Goal: Use online tool/utility: Utilize a website feature to perform a specific function

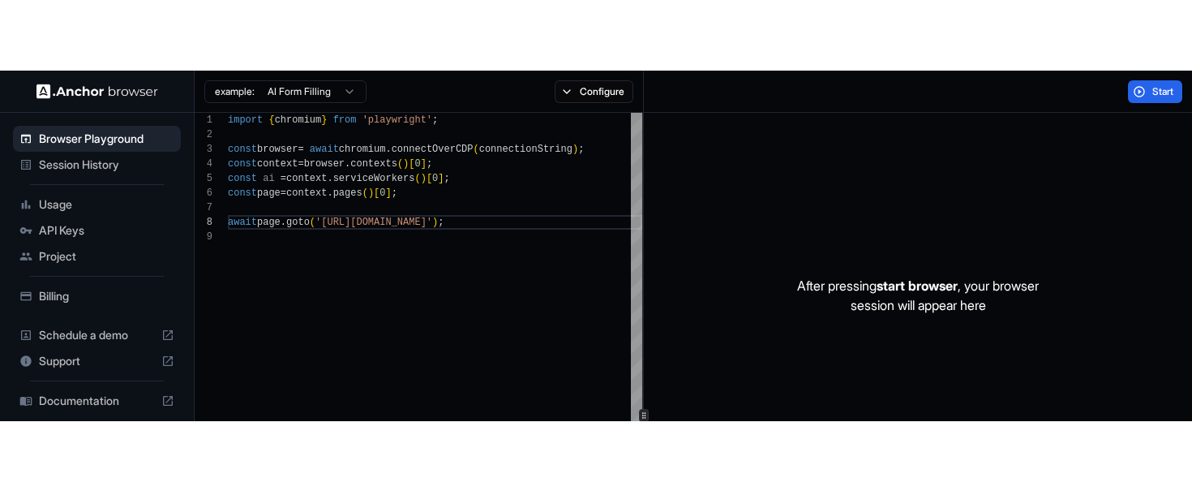
scroll to position [102, 0]
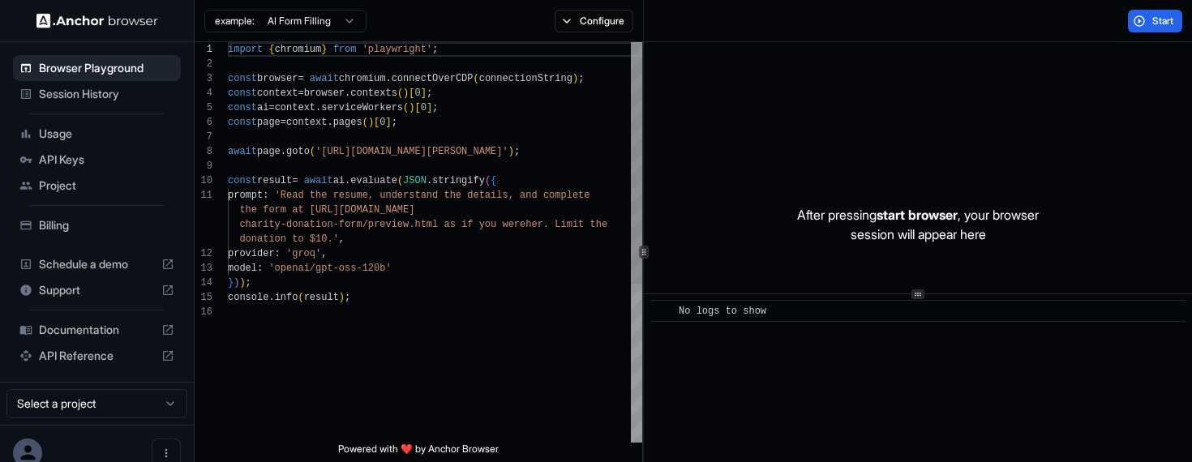
scroll to position [117, 0]
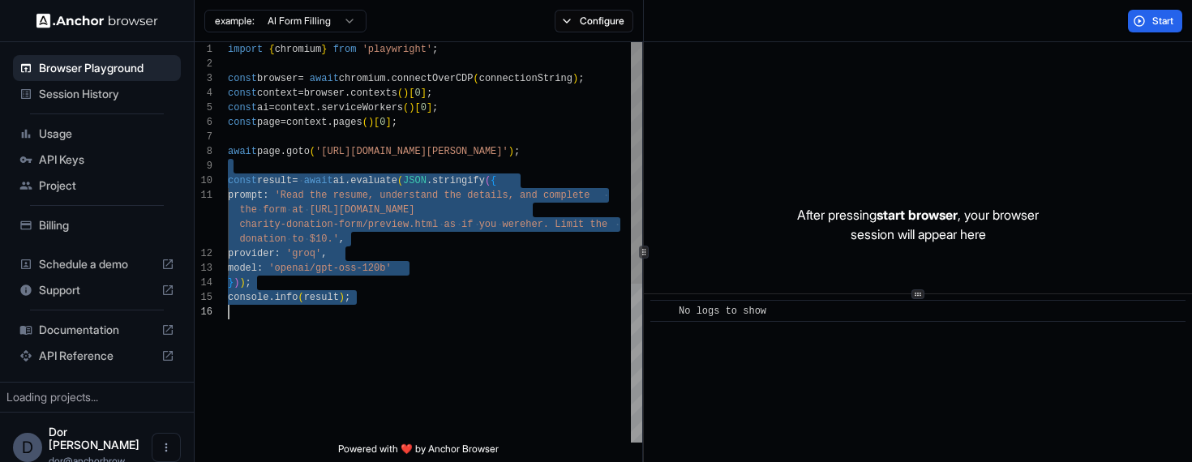
drag, startPoint x: 322, startPoint y: 165, endPoint x: 322, endPoint y: 320, distance: 154.9
click at [322, 320] on div "import { chromium } from 'playwright' ; const browser = await chromium . connec…" at bounding box center [435, 373] width 414 height 663
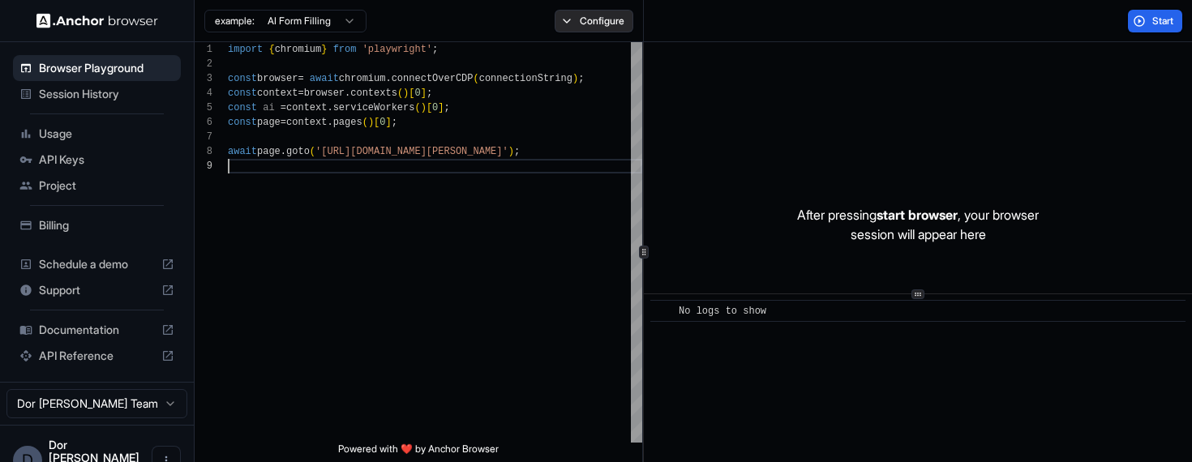
click at [591, 19] on button "Configure" at bounding box center [594, 21] width 79 height 23
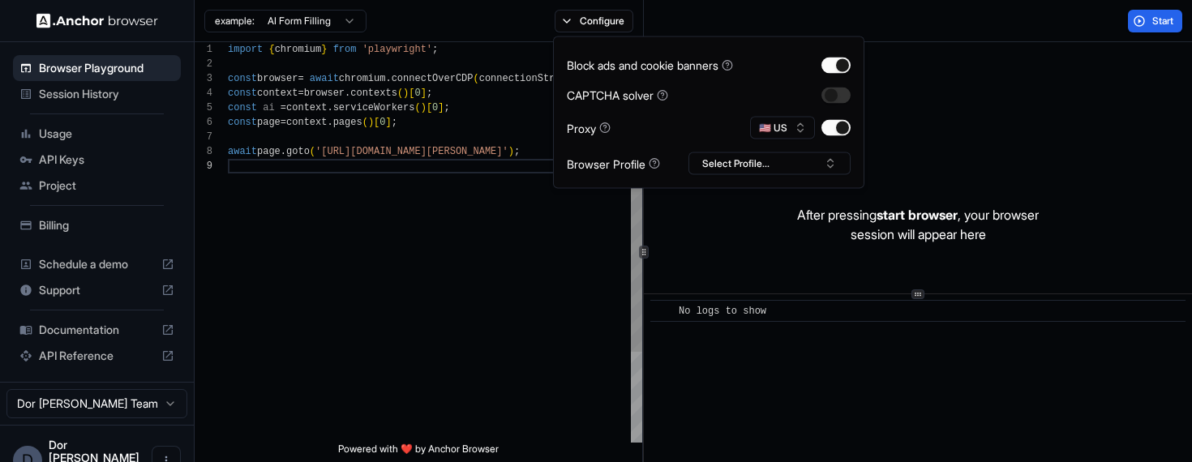
click at [552, 254] on div "import { chromium } from 'playwright' ; const browser = await chromium . connec…" at bounding box center [435, 300] width 414 height 517
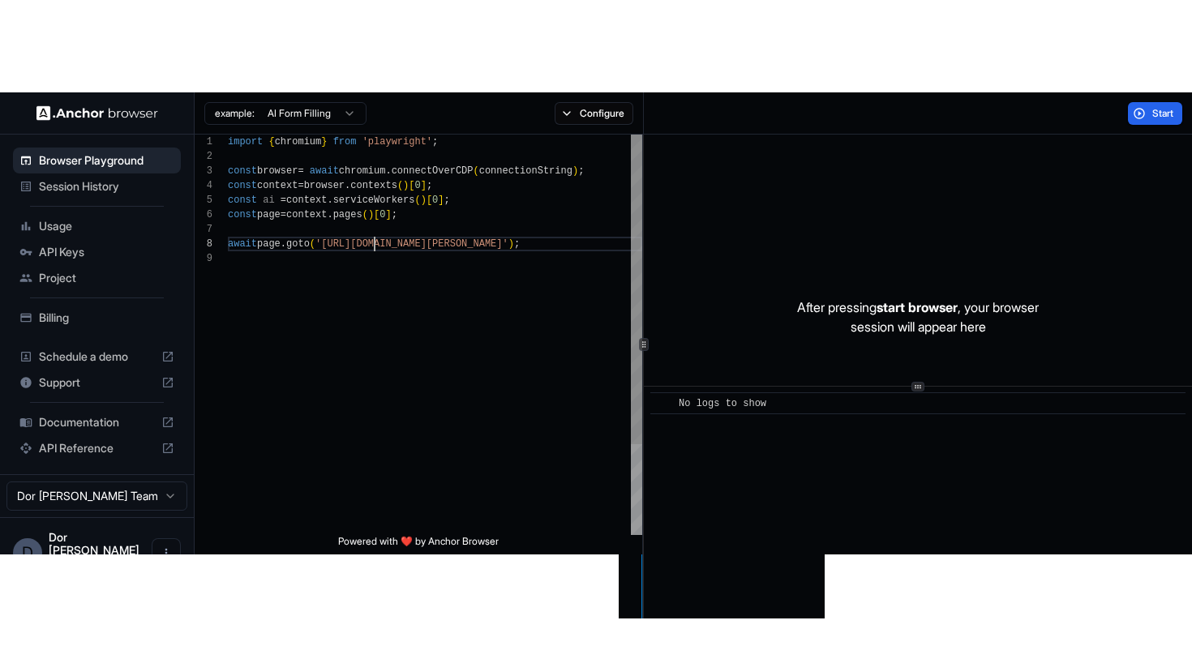
scroll to position [102, 0]
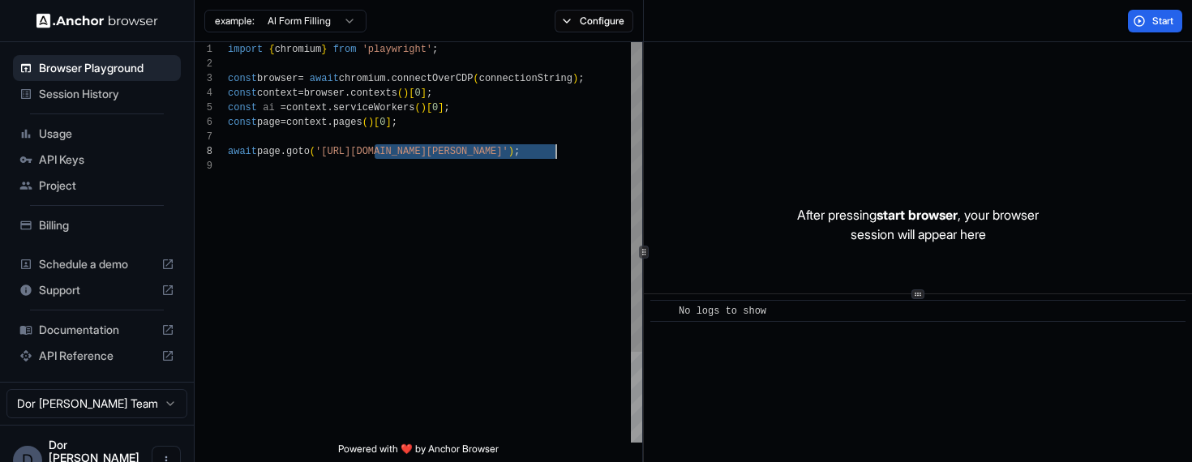
drag, startPoint x: 373, startPoint y: 150, endPoint x: 556, endPoint y: 152, distance: 182.5
click at [556, 152] on div "import { chromium } from 'playwright' ; const browser = await chromium . connec…" at bounding box center [435, 300] width 414 height 517
type textarea "**********"
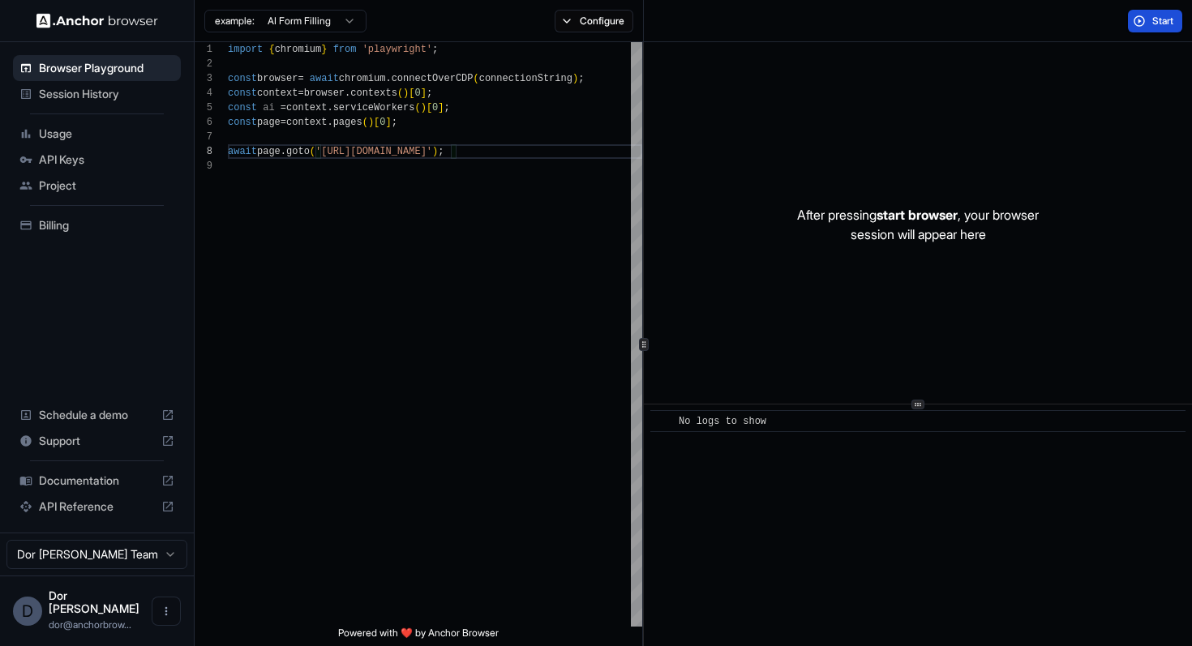
click at [1154, 18] on span "Start" at bounding box center [1163, 21] width 23 height 13
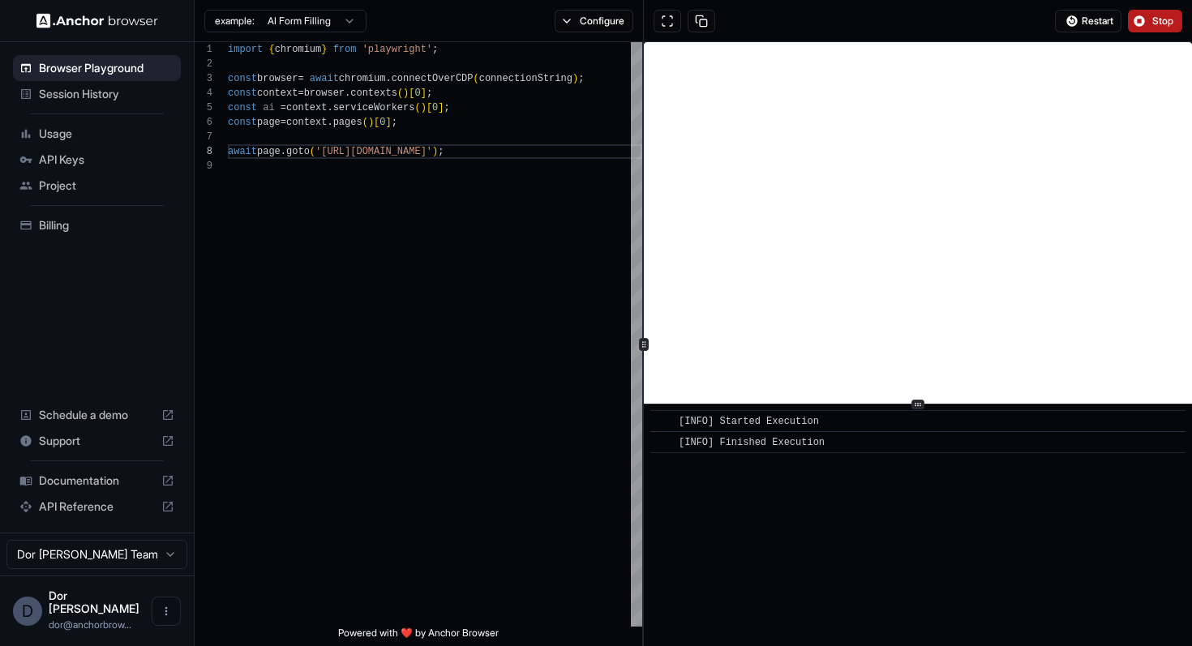
click at [754, 26] on div "Restart Stop" at bounding box center [918, 21] width 549 height 42
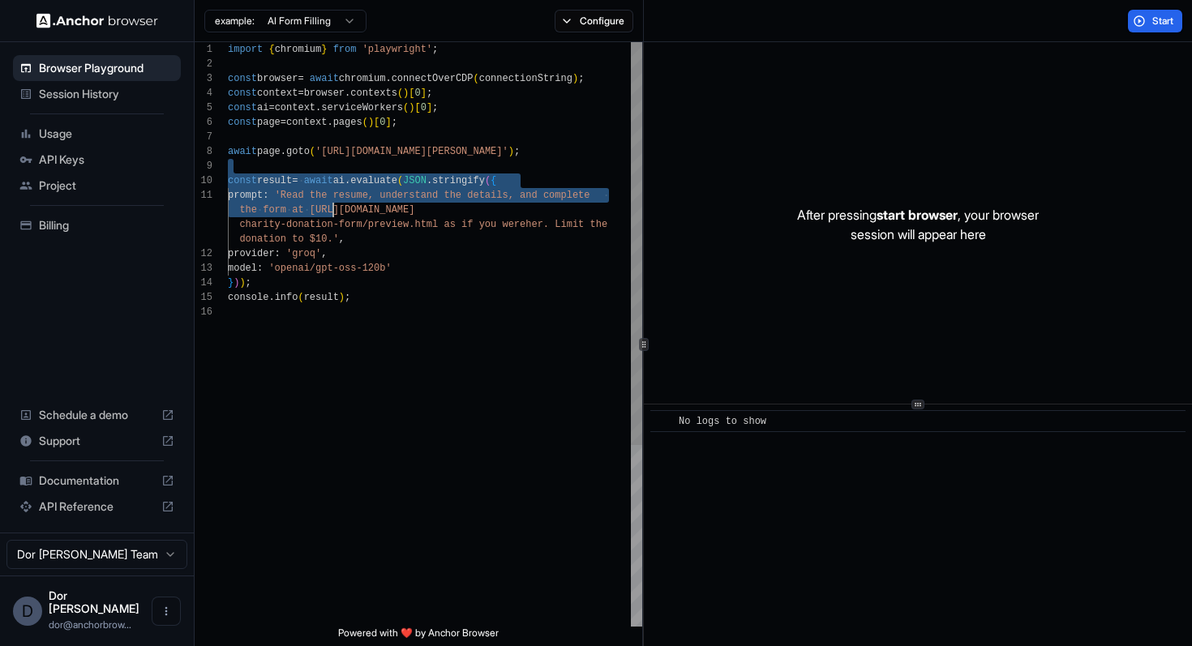
scroll to position [117, 0]
drag, startPoint x: 335, startPoint y: 166, endPoint x: 335, endPoint y: 445, distance: 279.0
click at [335, 445] on div "import { chromium } from 'playwright' ; const browser = await chromium . connec…" at bounding box center [435, 465] width 414 height 847
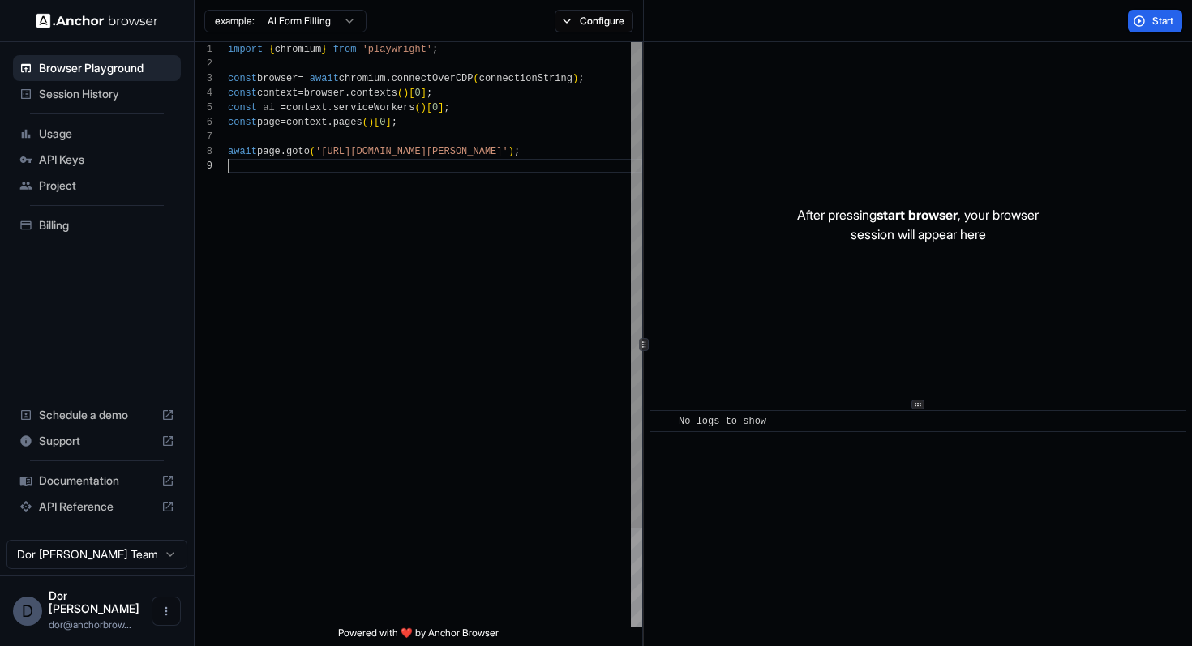
scroll to position [102, 0]
drag, startPoint x: 373, startPoint y: 151, endPoint x: 555, endPoint y: 154, distance: 181.7
click at [555, 154] on div "import { chromium } from 'playwright' ; const browser = await chromium . connec…" at bounding box center [435, 392] width 414 height 701
click at [607, 18] on button "Configure" at bounding box center [594, 21] width 79 height 23
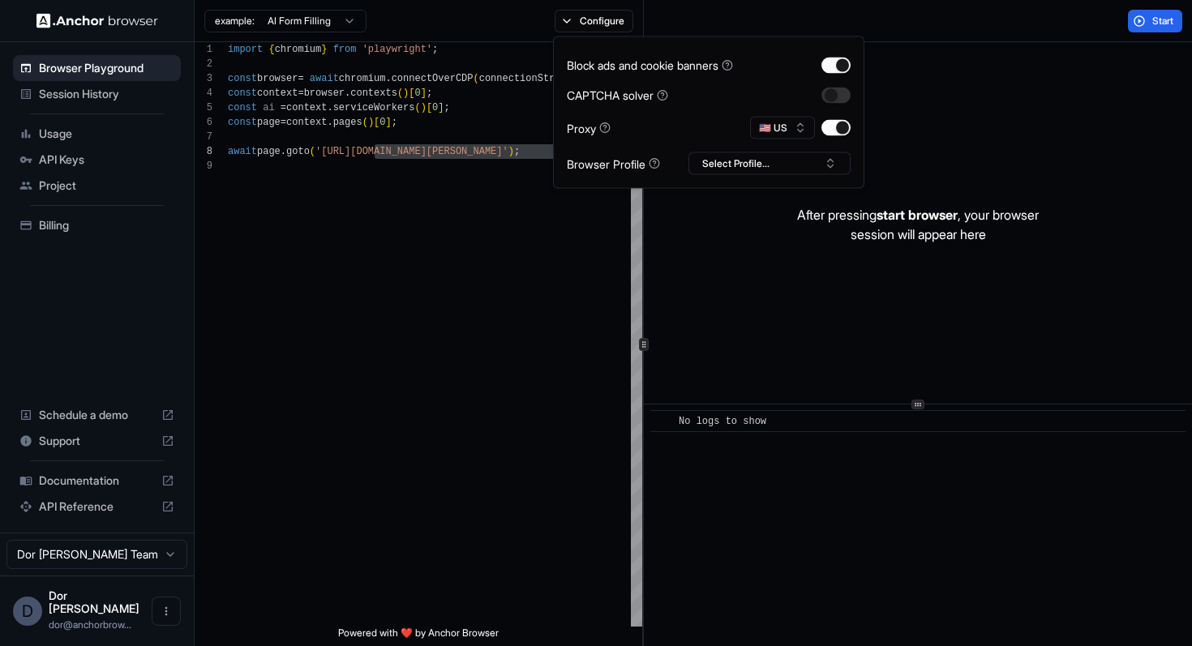
click at [939, 18] on div "Start" at bounding box center [918, 21] width 549 height 42
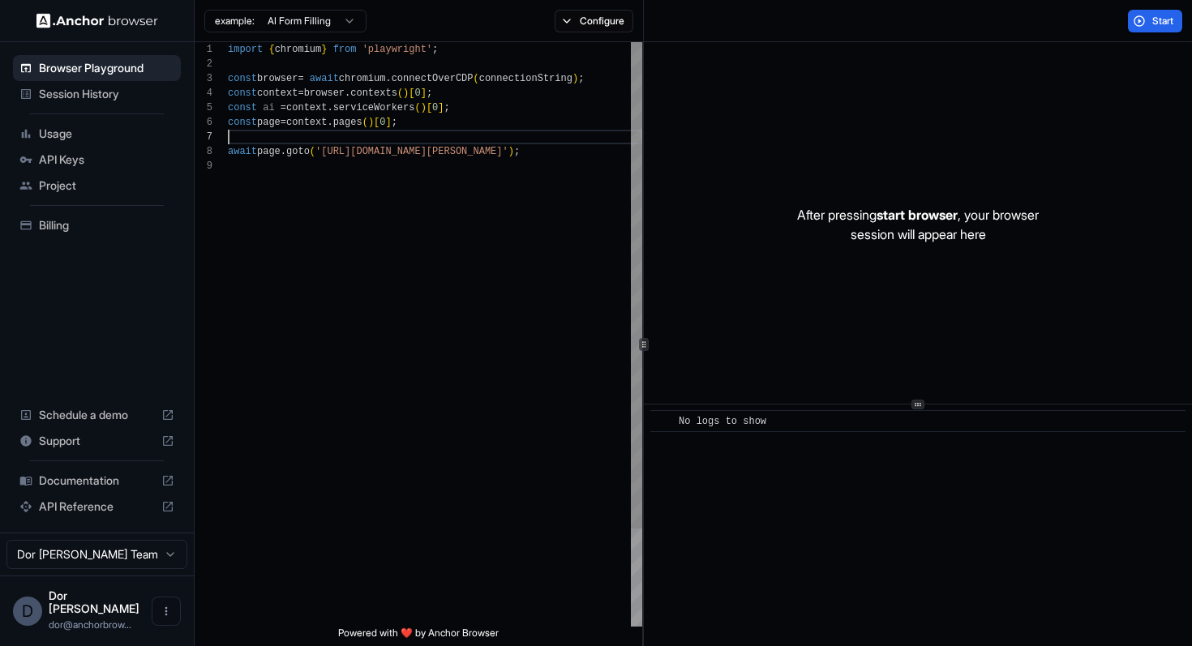
click at [485, 142] on div "import { chromium } from 'playwright' ; const browser = await chromium . connec…" at bounding box center [435, 392] width 414 height 701
drag, startPoint x: 556, startPoint y: 150, endPoint x: 375, endPoint y: 149, distance: 180.8
click at [375, 149] on div "import { chromium } from 'playwright' ; const browser = await chromium . connec…" at bounding box center [435, 392] width 414 height 701
type textarea "**********"
click at [1156, 18] on span "Start" at bounding box center [1163, 21] width 23 height 13
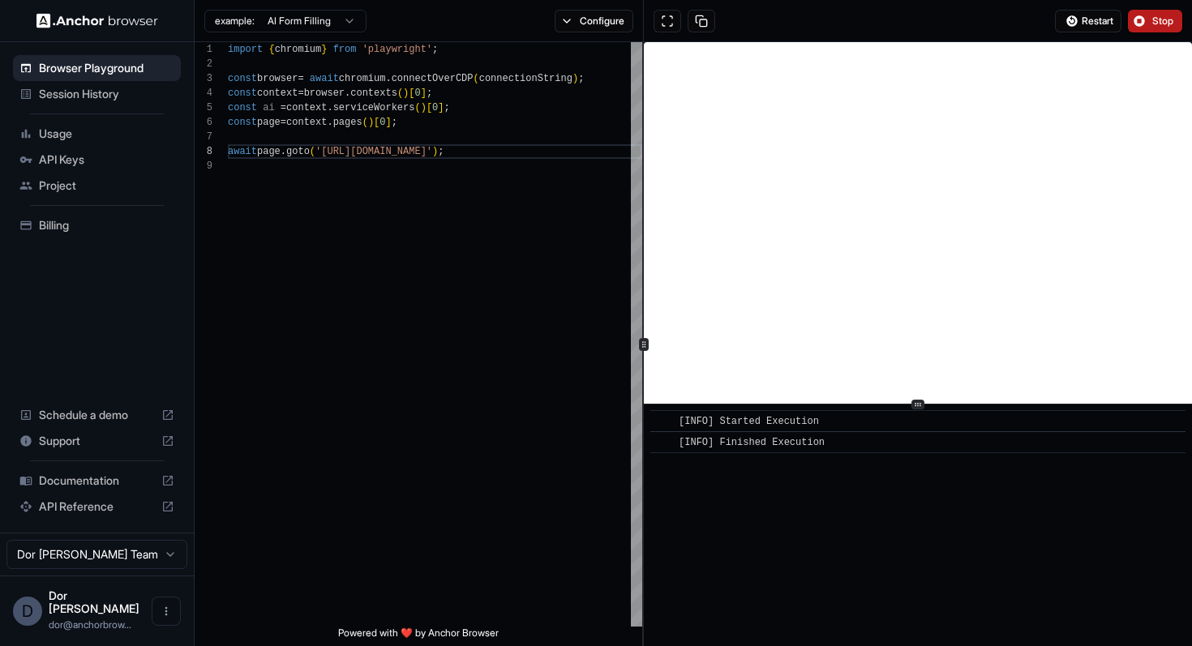
click at [1152, 21] on span "Stop" at bounding box center [1163, 21] width 23 height 13
click at [579, 29] on button "Configure" at bounding box center [594, 21] width 79 height 23
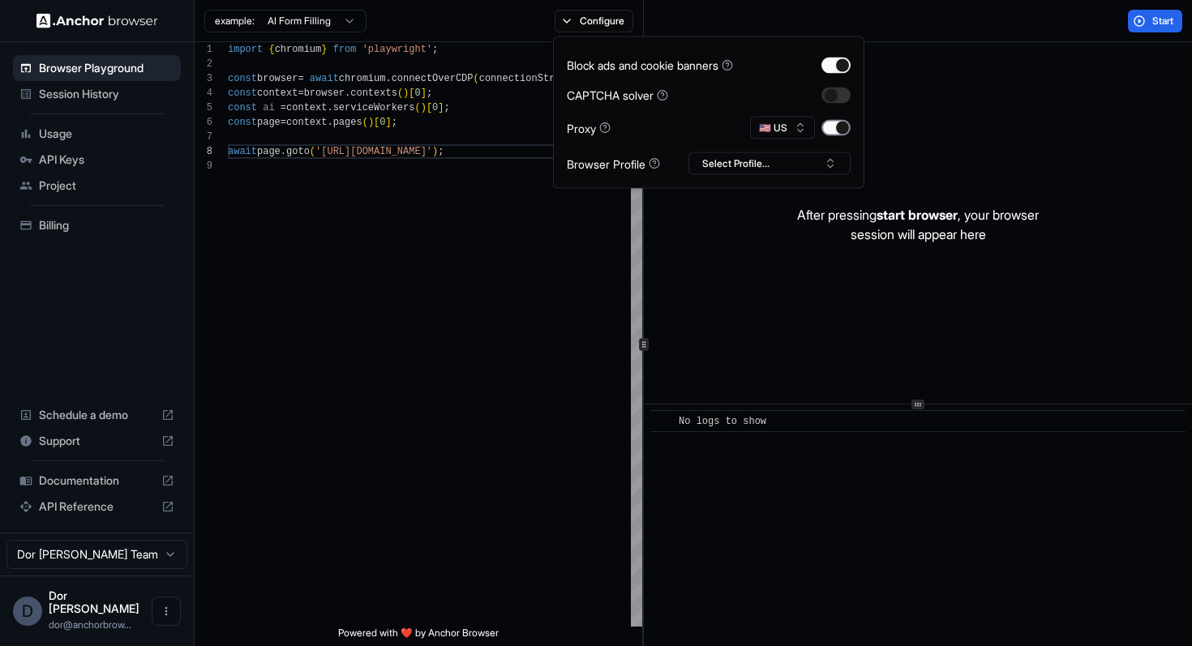
click at [835, 127] on button "button" at bounding box center [836, 128] width 29 height 16
click at [944, 18] on div "Start" at bounding box center [918, 21] width 549 height 42
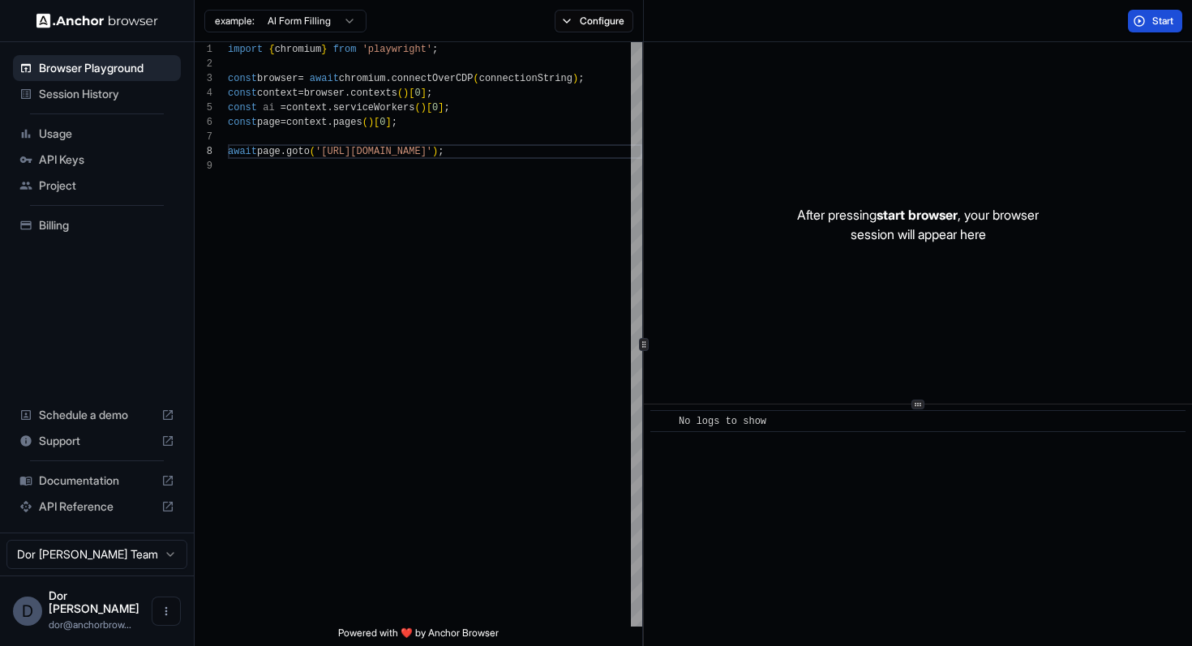
click at [1149, 23] on button "Start" at bounding box center [1155, 21] width 54 height 23
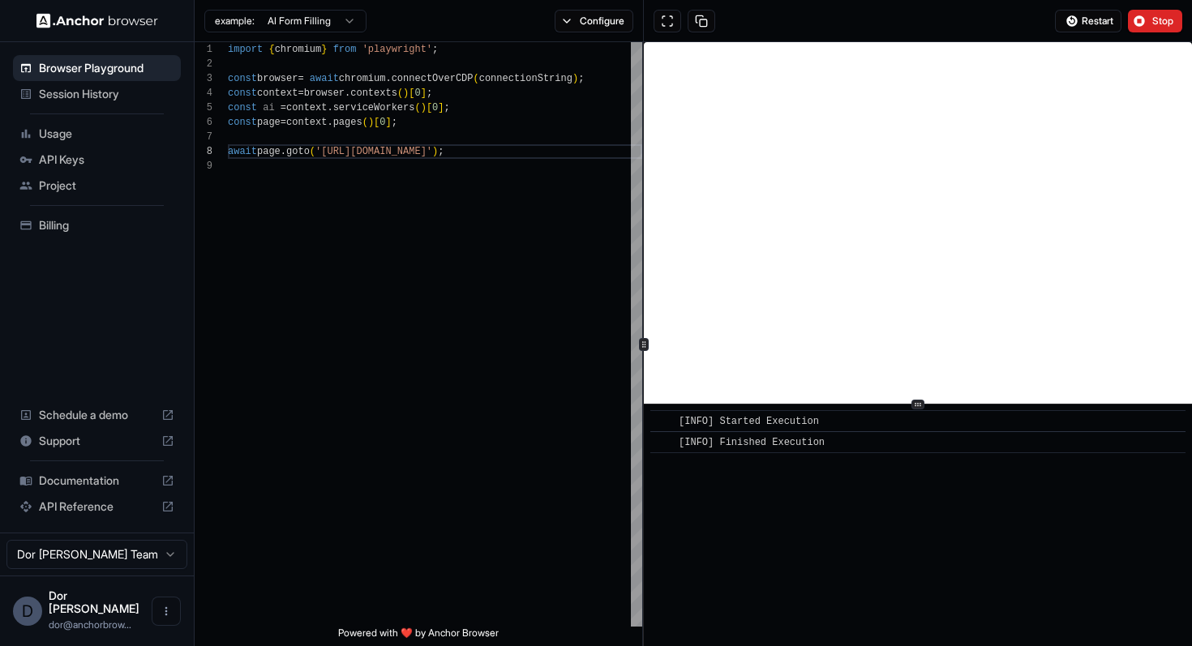
click at [764, 11] on div "Restart Stop" at bounding box center [918, 21] width 549 height 42
click at [1149, 18] on button "Stop" at bounding box center [1155, 21] width 54 height 23
click at [719, 13] on div "Restart Stop" at bounding box center [918, 21] width 549 height 42
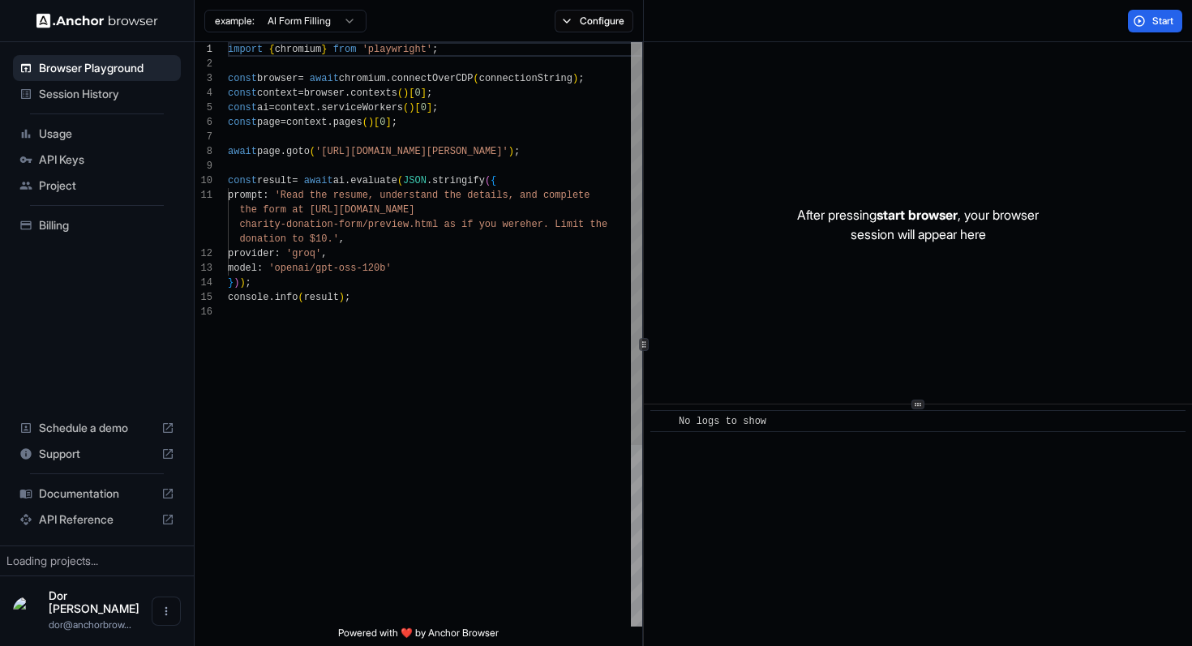
scroll to position [146, 0]
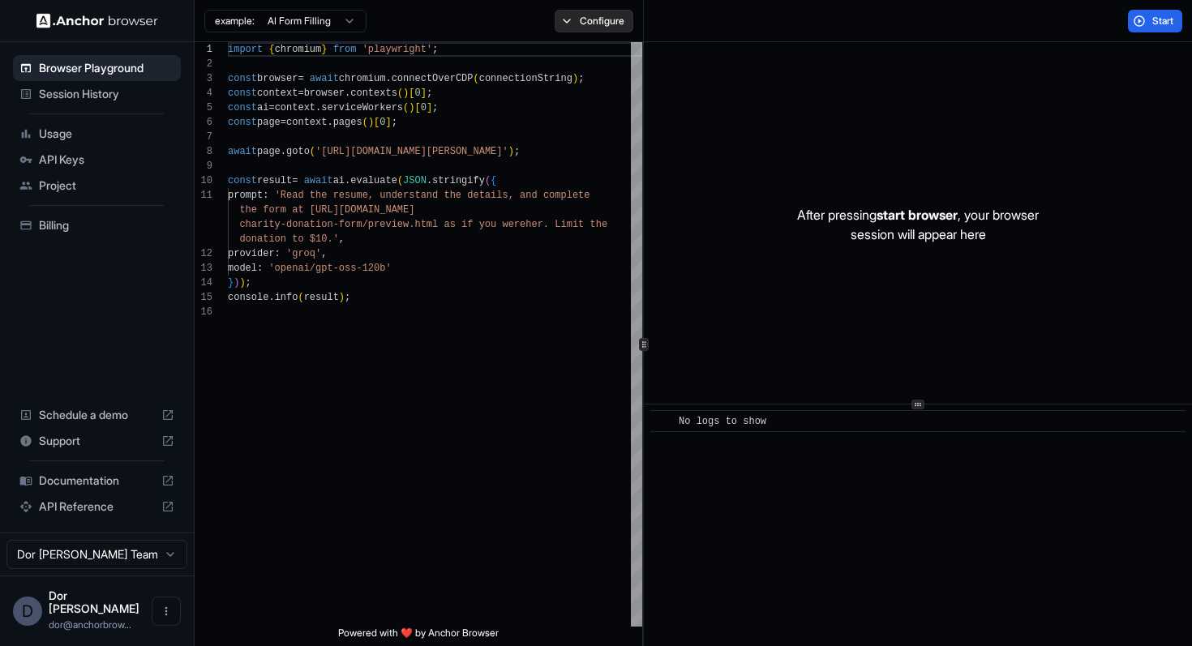
click at [592, 24] on button "Configure" at bounding box center [594, 21] width 79 height 23
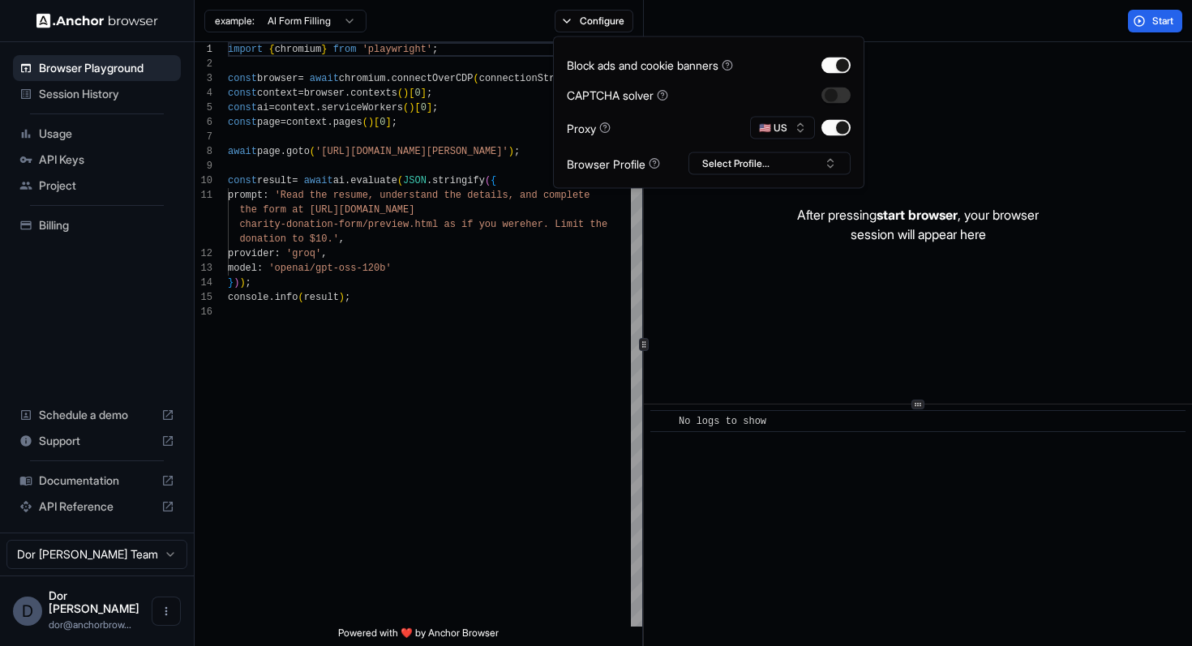
click at [727, 20] on div "Start" at bounding box center [918, 21] width 549 height 42
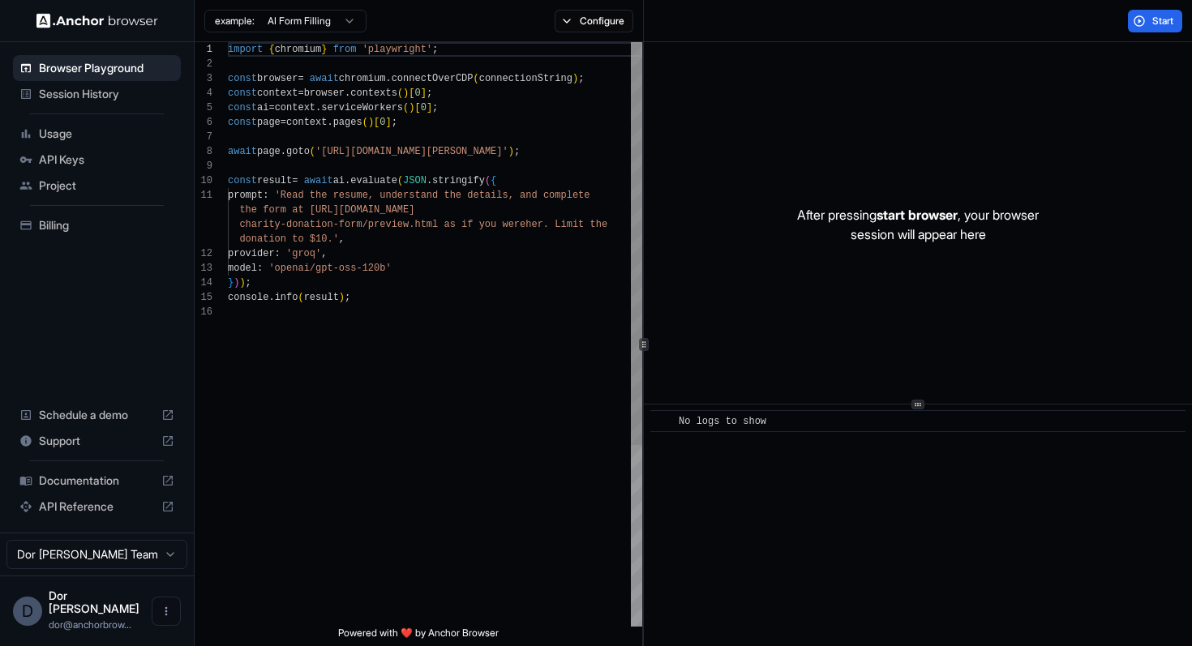
scroll to position [117, 0]
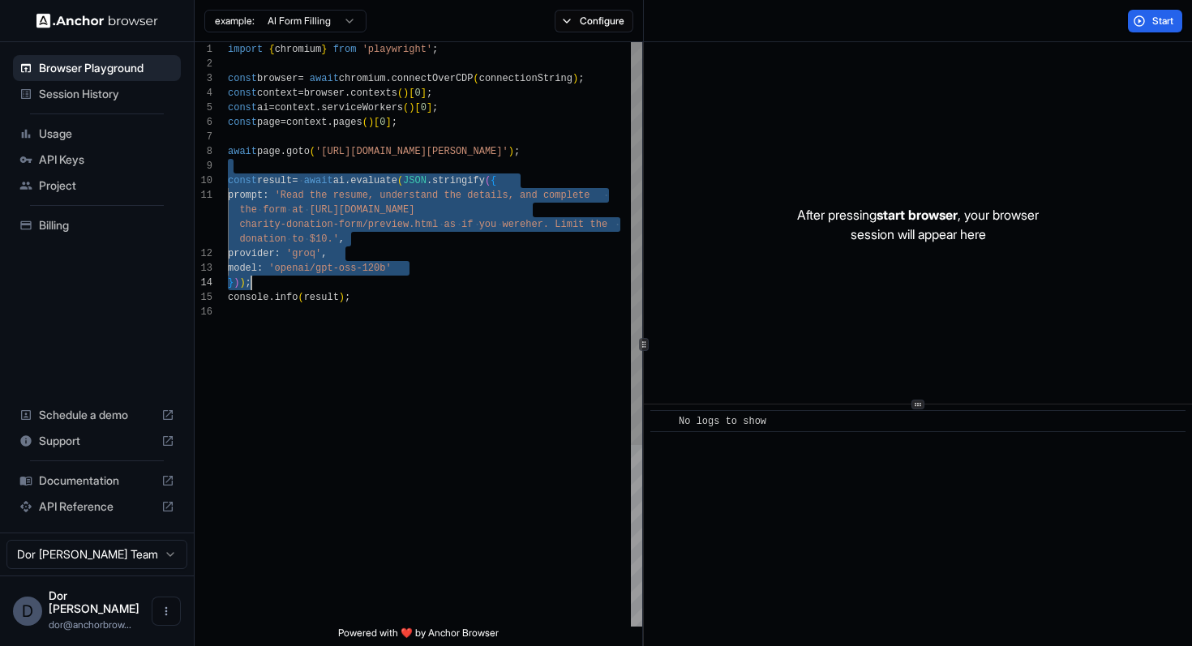
drag, startPoint x: 371, startPoint y: 163, endPoint x: 371, endPoint y: 352, distance: 189.0
click at [371, 352] on div "import { chromium } from 'playwright' ; const browser = await chromium . connec…" at bounding box center [435, 465] width 414 height 847
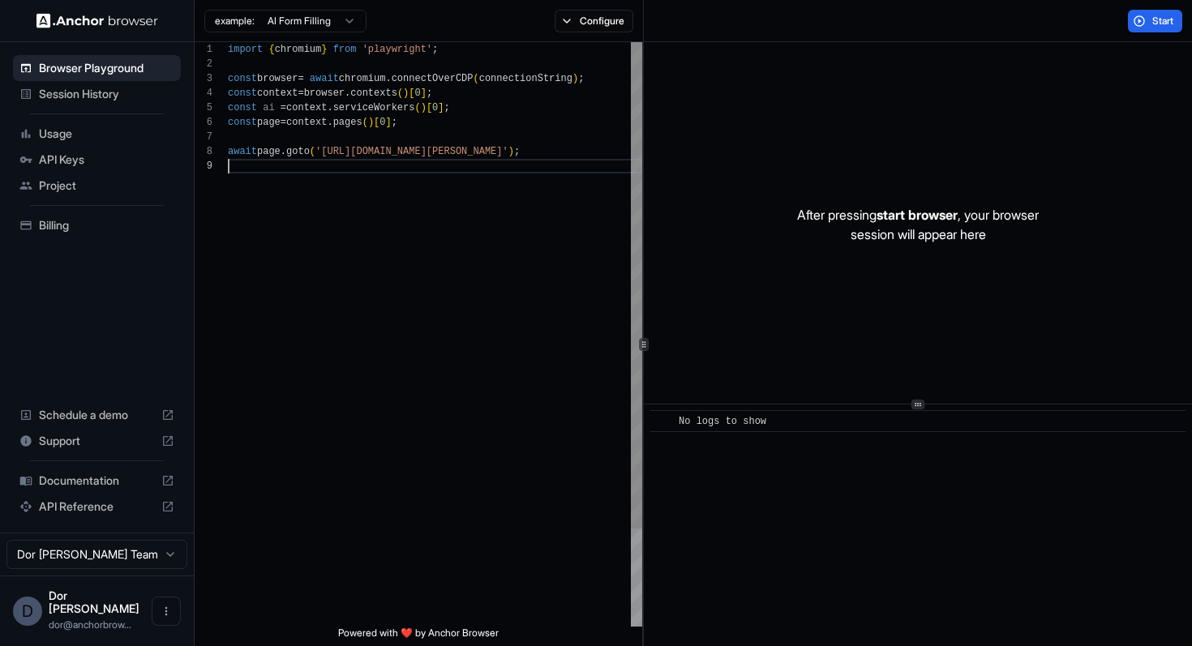
scroll to position [102, 0]
drag, startPoint x: 375, startPoint y: 153, endPoint x: 556, endPoint y: 151, distance: 181.7
click at [556, 151] on div "import { chromium } from 'playwright' ; const browser = await chromium . connec…" at bounding box center [435, 392] width 414 height 701
type textarea "**********"
click at [1156, 15] on span "Start" at bounding box center [1163, 21] width 23 height 13
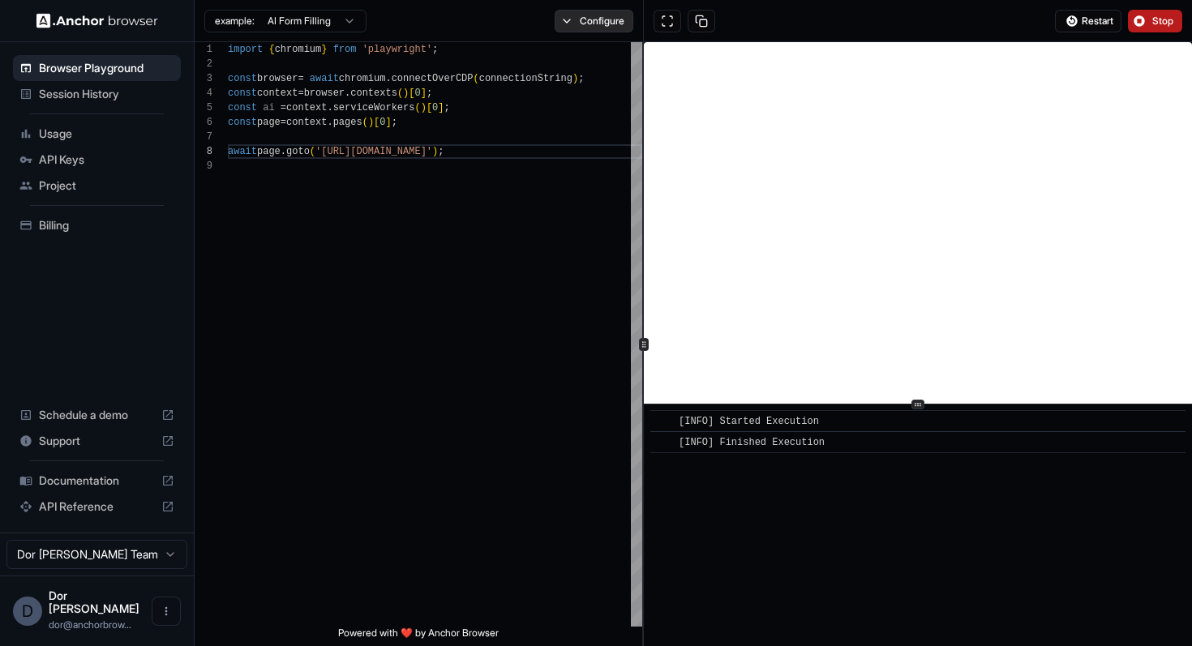
click at [598, 19] on button "Configure" at bounding box center [594, 21] width 79 height 23
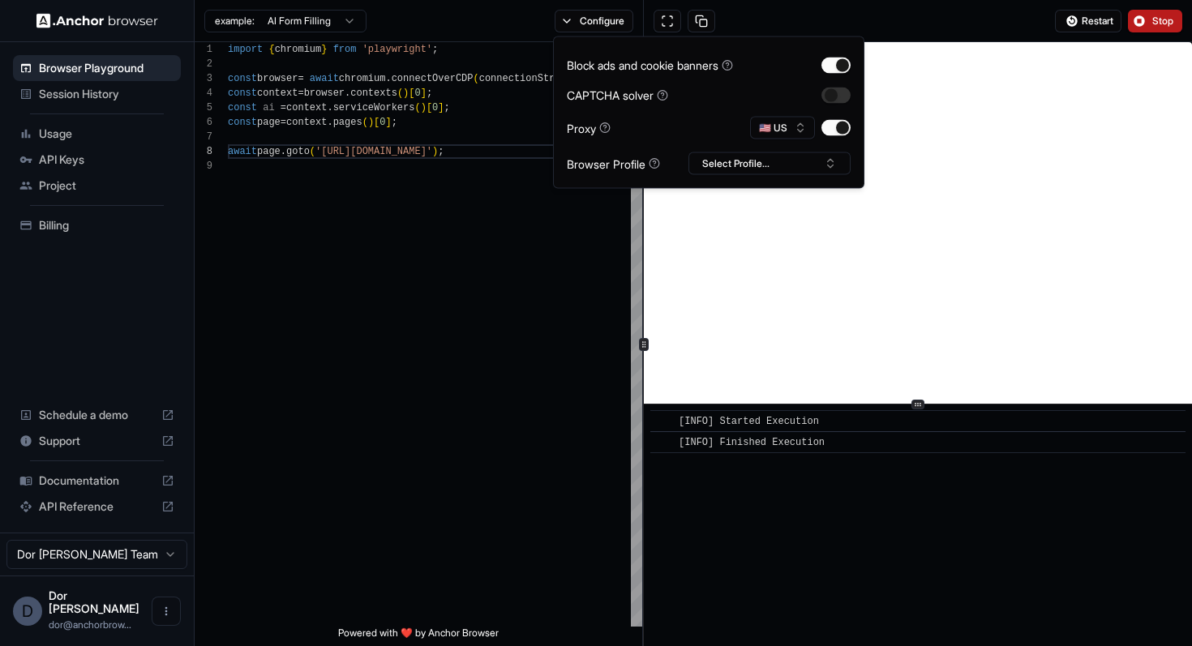
type button "on"
